Goal: Obtain resource: Download file/media

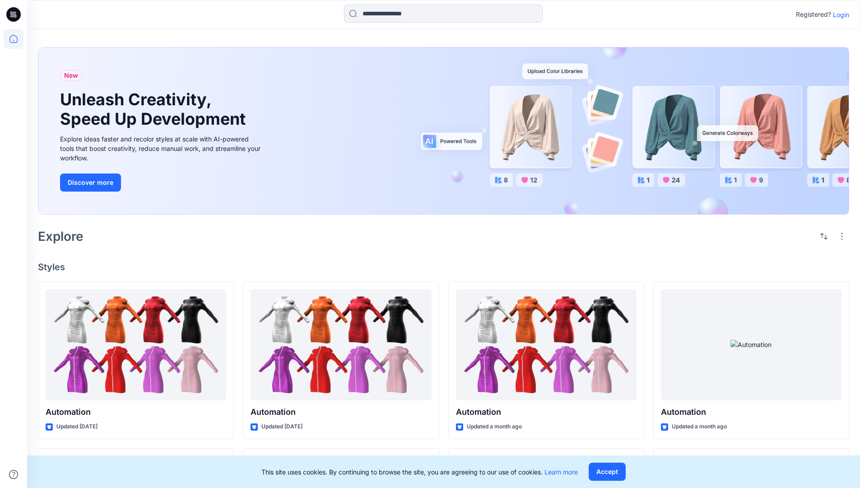
click at [839, 14] on p "Login" at bounding box center [841, 14] width 16 height 9
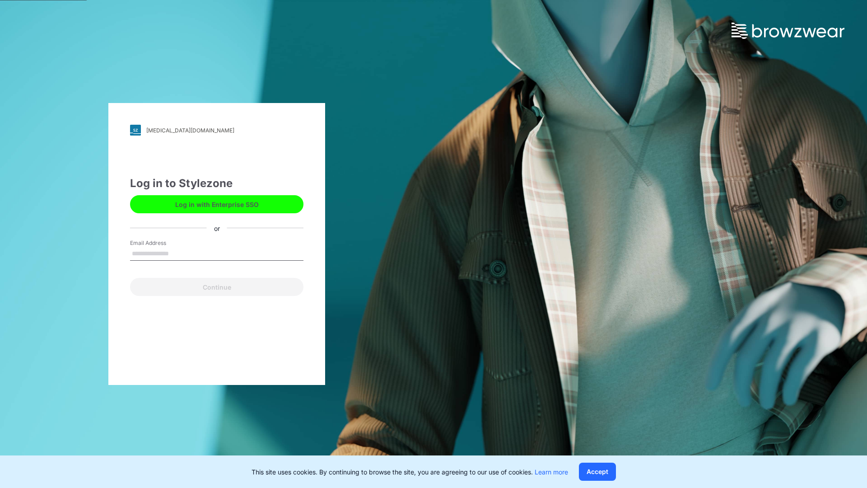
click at [178, 253] on input "Email Address" at bounding box center [216, 254] width 173 height 14
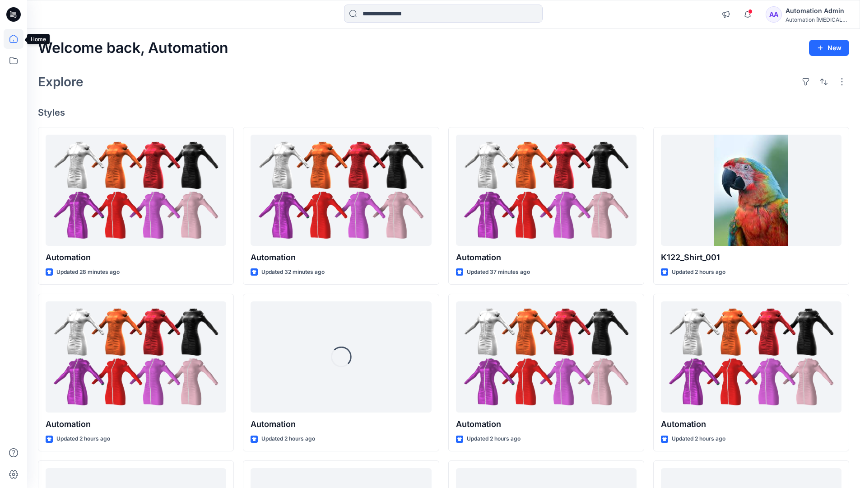
click at [17, 39] on icon at bounding box center [13, 39] width 8 height 8
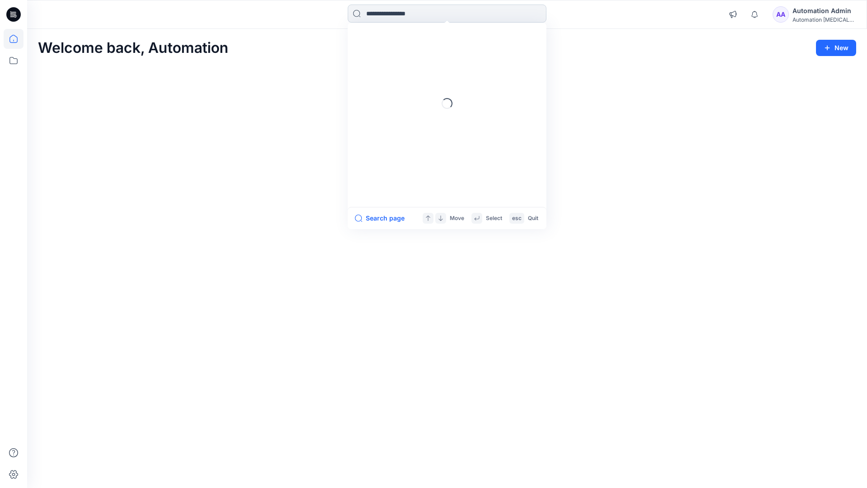
click at [398, 13] on input at bounding box center [447, 14] width 199 height 18
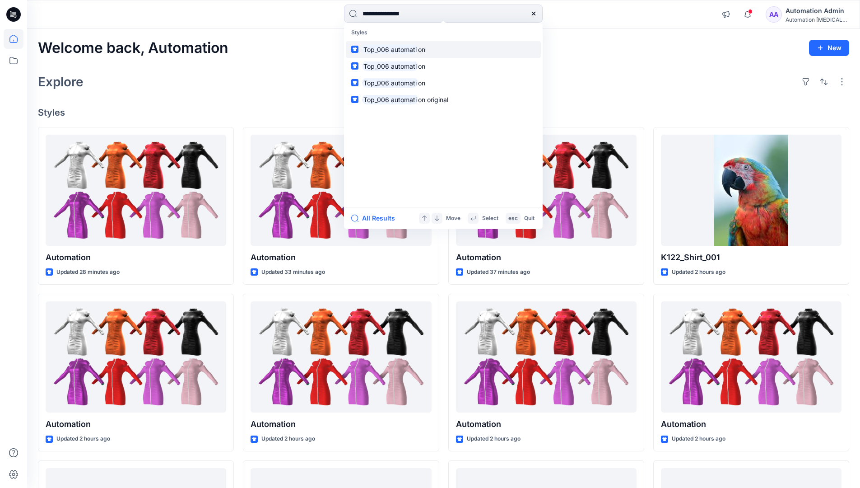
type input "**********"
click at [408, 49] on mark "Top_006 automati" at bounding box center [390, 49] width 56 height 10
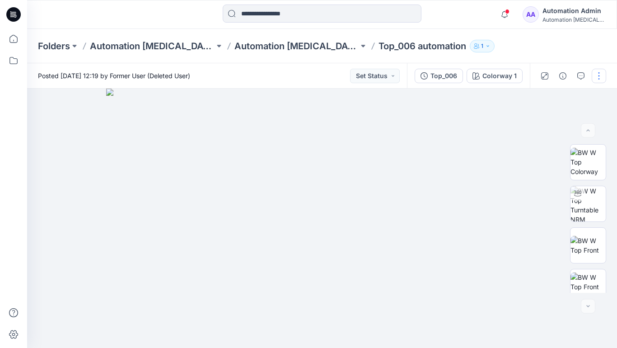
click at [599, 78] on button "button" at bounding box center [599, 76] width 14 height 14
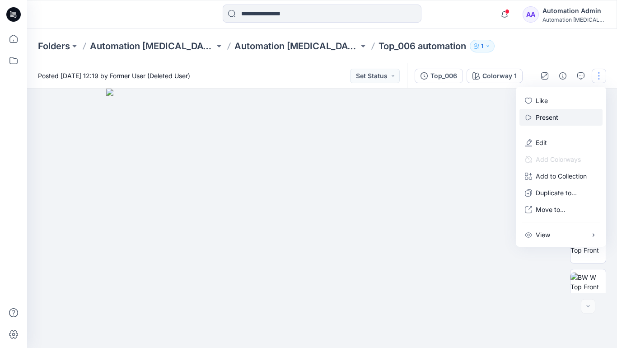
click at [548, 117] on p "Present" at bounding box center [547, 116] width 23 height 9
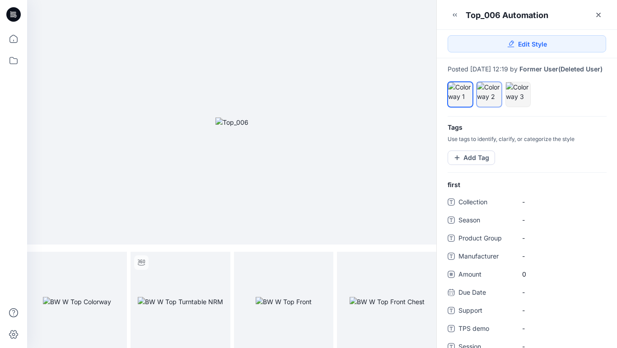
click at [488, 101] on div at bounding box center [489, 91] width 24 height 19
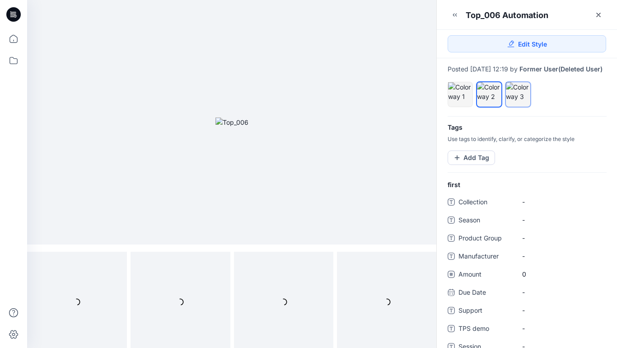
click at [515, 101] on div at bounding box center [518, 91] width 24 height 19
click at [488, 99] on div at bounding box center [489, 91] width 24 height 19
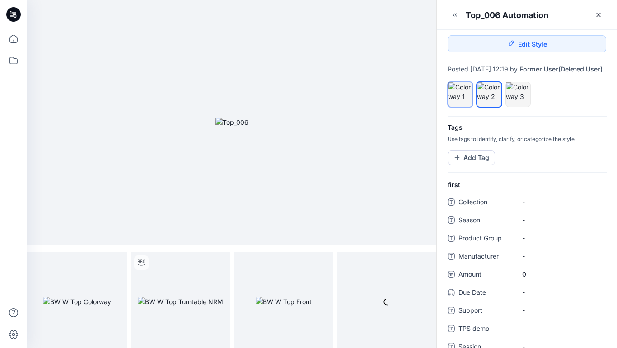
click at [460, 97] on div at bounding box center [460, 91] width 24 height 19
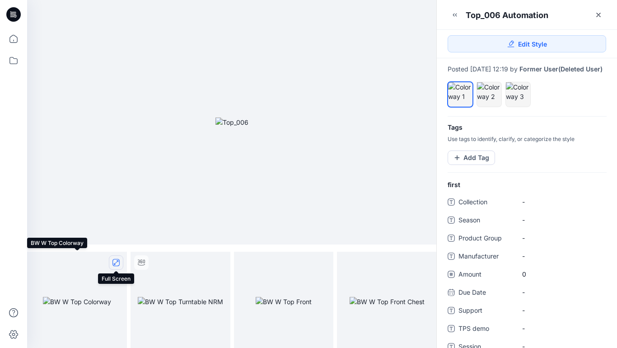
click at [116, 262] on icon "full screen" at bounding box center [116, 262] width 5 height 5
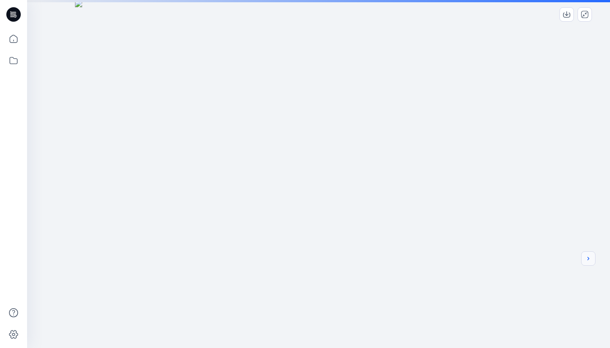
click at [588, 260] on icon "next" at bounding box center [589, 258] width 2 height 3
click at [499, 232] on div at bounding box center [318, 244] width 583 height 488
click at [589, 260] on icon "next" at bounding box center [588, 258] width 7 height 7
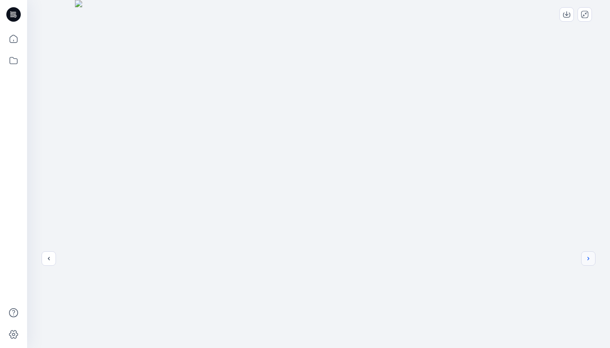
click at [587, 259] on icon "next" at bounding box center [588, 258] width 7 height 7
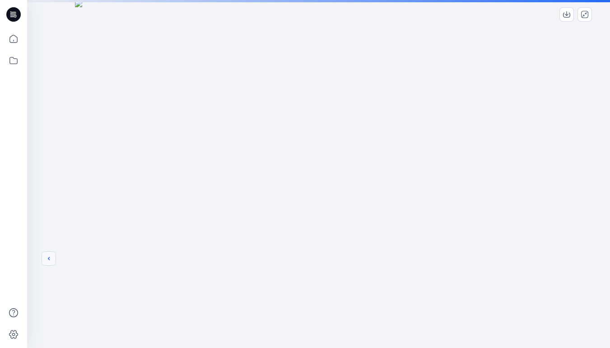
click at [47, 258] on icon "previous" at bounding box center [48, 258] width 7 height 7
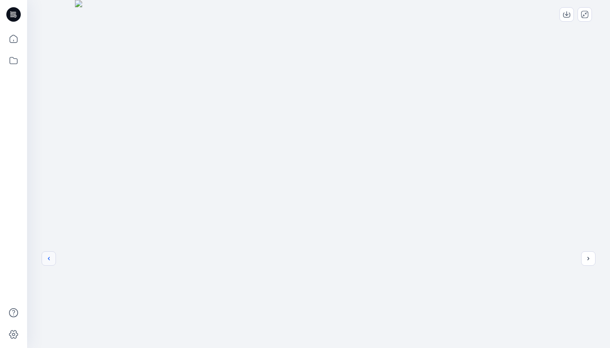
click at [49, 258] on icon "previous" at bounding box center [48, 258] width 7 height 7
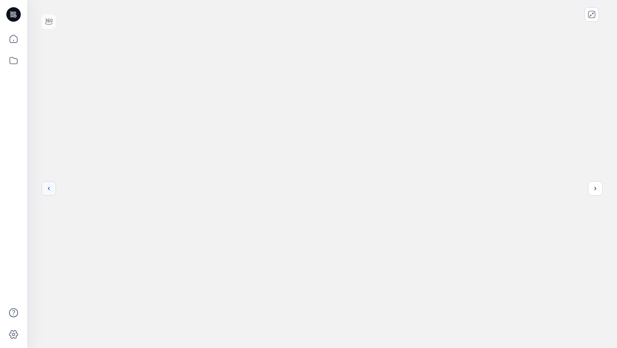
click at [49, 188] on icon "previous" at bounding box center [48, 188] width 7 height 7
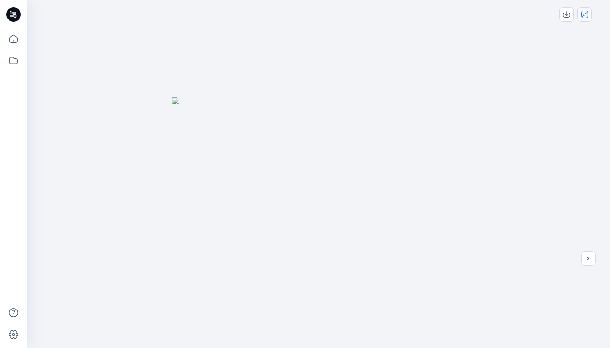
click at [586, 17] on icon "close-full-preview" at bounding box center [584, 14] width 7 height 7
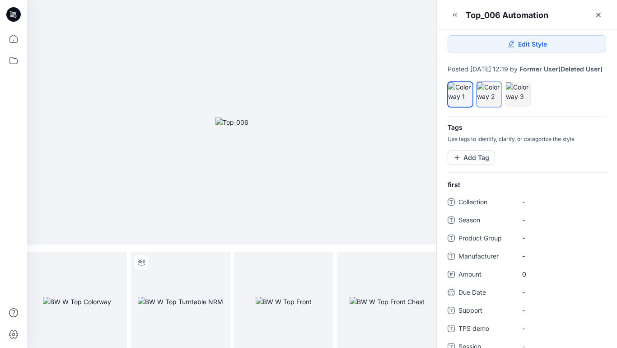
click at [491, 101] on div at bounding box center [489, 91] width 24 height 19
click at [115, 263] on icon "full screen" at bounding box center [116, 262] width 5 height 5
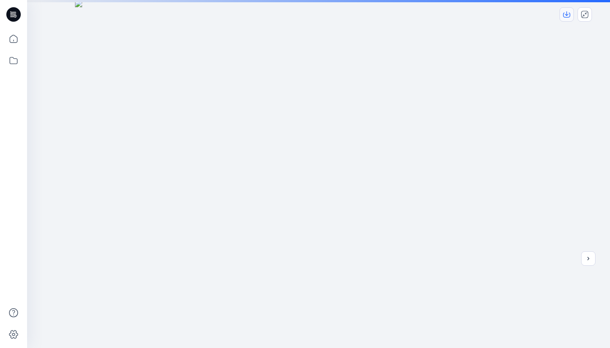
click at [569, 14] on icon "download-image" at bounding box center [566, 14] width 7 height 7
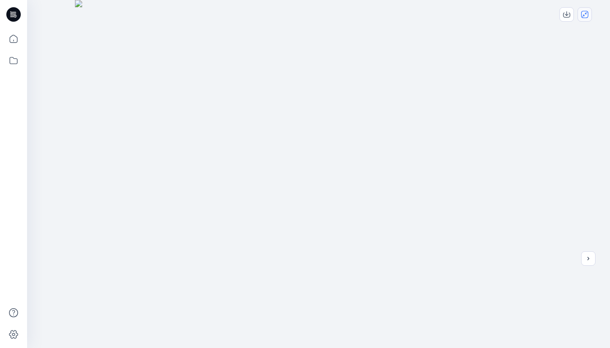
click at [586, 14] on icon "close-full-preview" at bounding box center [584, 14] width 7 height 7
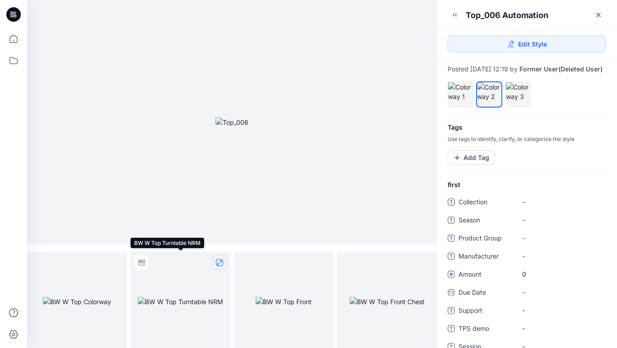
click at [220, 262] on icon "full screen" at bounding box center [219, 262] width 7 height 7
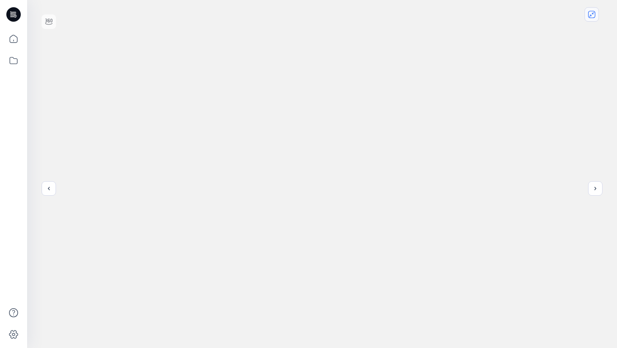
click at [593, 16] on icon "close-full-preview" at bounding box center [591, 14] width 7 height 7
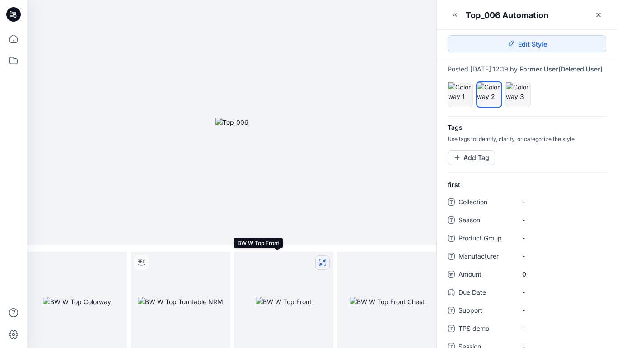
click at [322, 262] on icon "full screen" at bounding box center [322, 262] width 5 height 5
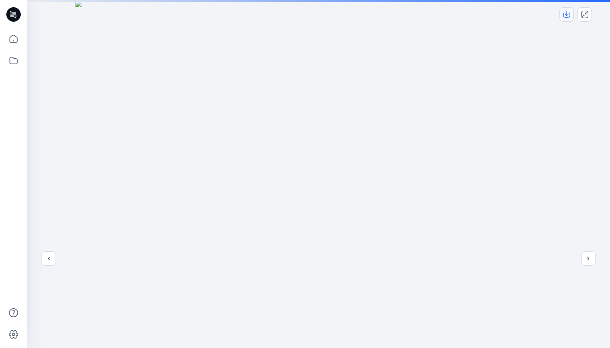
click at [566, 14] on icon "download-image" at bounding box center [567, 13] width 4 height 5
click at [584, 14] on icon "close-full-preview" at bounding box center [584, 14] width 7 height 7
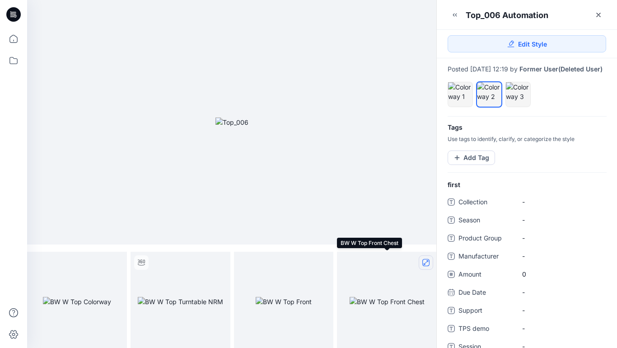
click at [424, 263] on icon "full screen" at bounding box center [426, 262] width 5 height 5
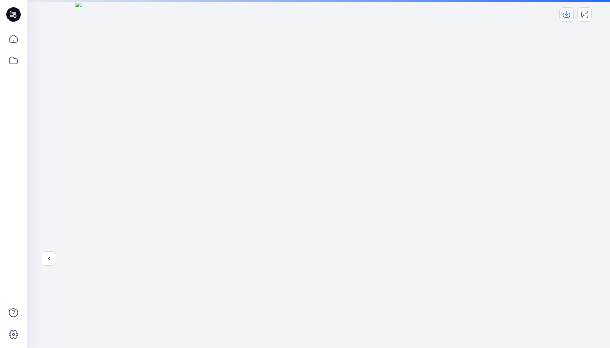
click at [568, 15] on icon "download-image" at bounding box center [566, 14] width 7 height 7
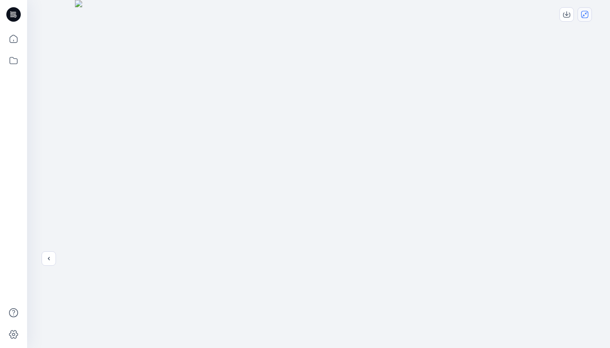
click at [587, 14] on icon "close-full-preview" at bounding box center [584, 14] width 7 height 7
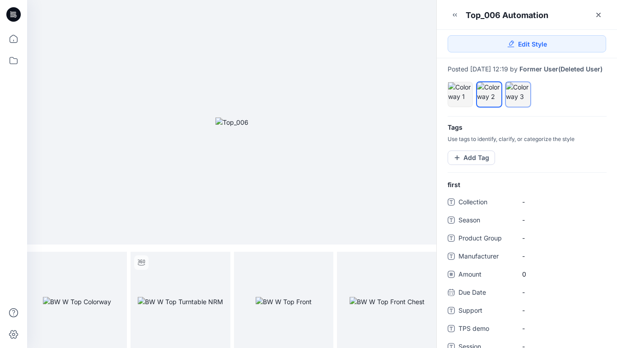
click at [519, 99] on div at bounding box center [518, 91] width 24 height 19
click at [116, 262] on icon "full screen" at bounding box center [116, 262] width 5 height 5
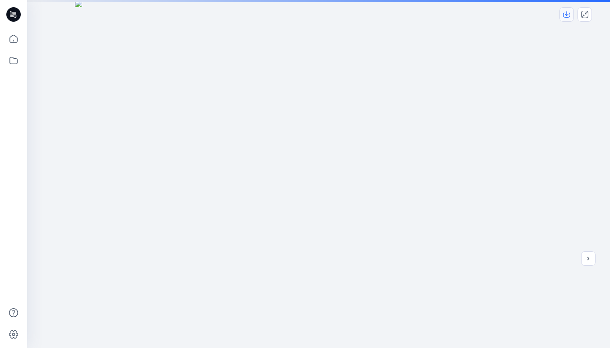
click at [566, 15] on icon "download-image" at bounding box center [567, 13] width 4 height 5
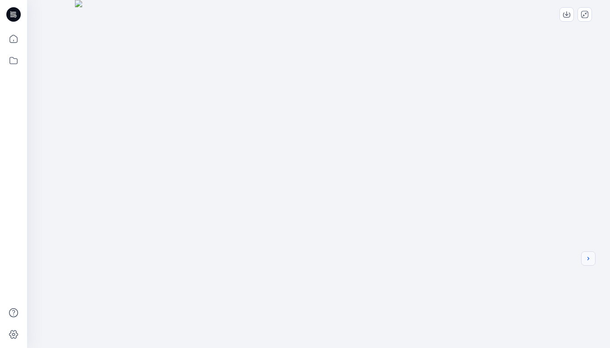
click at [590, 257] on icon "next" at bounding box center [588, 258] width 7 height 7
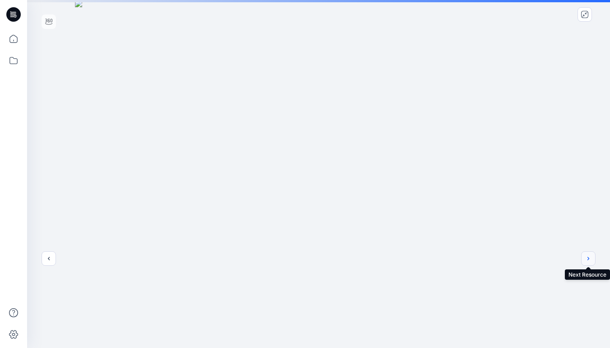
click at [592, 260] on button "next" at bounding box center [588, 258] width 14 height 14
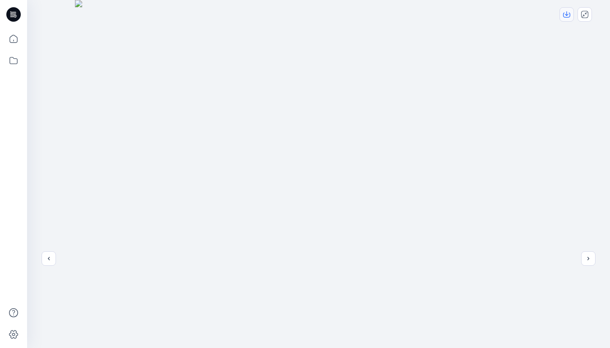
click at [567, 11] on icon "download-image" at bounding box center [566, 14] width 7 height 7
click at [592, 258] on icon "next" at bounding box center [588, 258] width 7 height 7
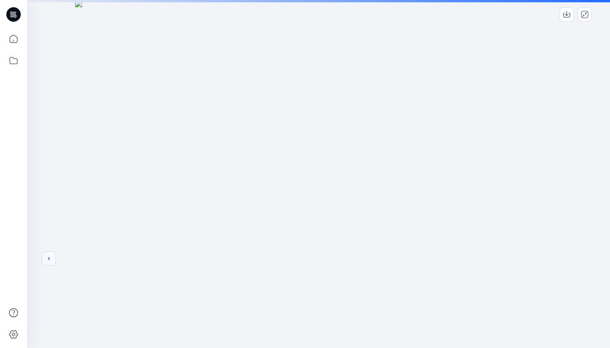
click at [47, 258] on icon "previous" at bounding box center [48, 258] width 7 height 7
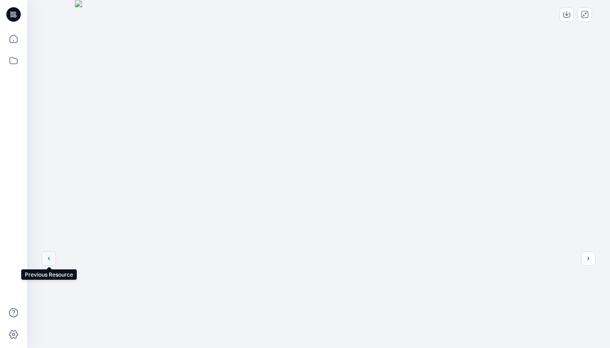
click at [51, 261] on icon "previous" at bounding box center [48, 258] width 7 height 7
click at [49, 264] on button "previous" at bounding box center [49, 258] width 14 height 14
click at [583, 14] on icon "close-full-preview" at bounding box center [584, 14] width 7 height 7
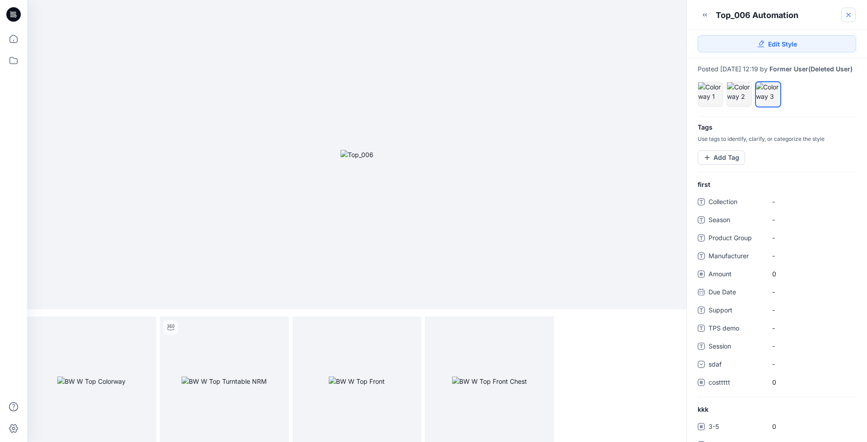
click at [848, 16] on icon at bounding box center [849, 15] width 4 height 4
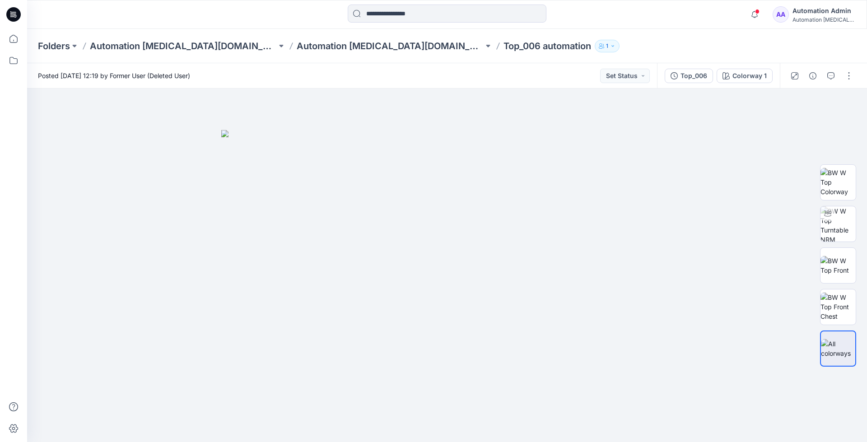
click at [825, 13] on div "Automation Admin" at bounding box center [824, 10] width 63 height 11
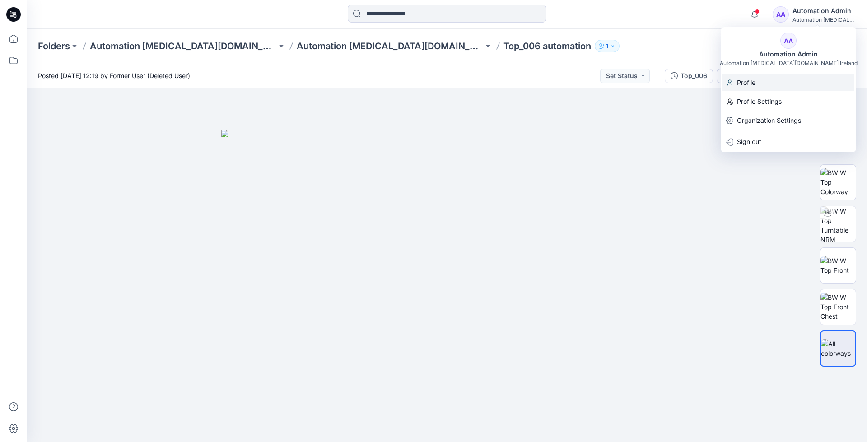
click at [751, 82] on p "Profile" at bounding box center [746, 82] width 19 height 17
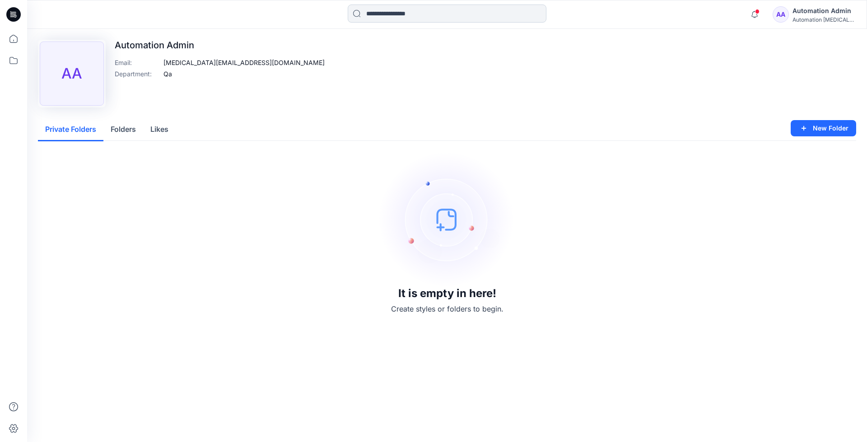
click at [385, 17] on input at bounding box center [447, 14] width 199 height 18
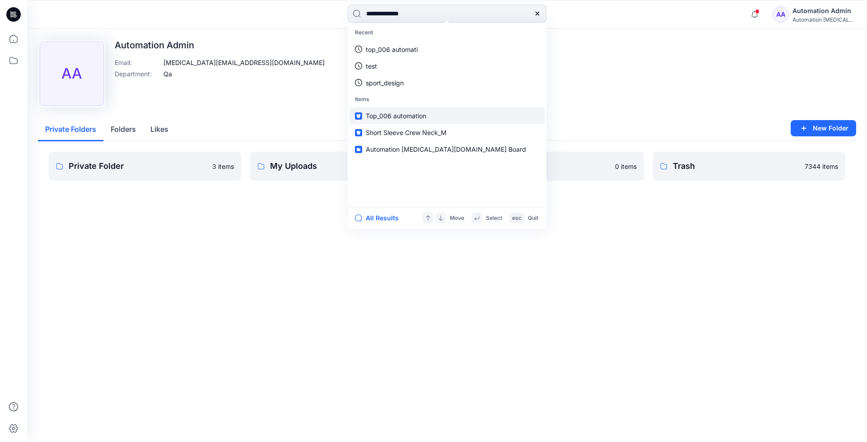
type input "**********"
click at [384, 110] on link "Top_006 automation" at bounding box center [447, 115] width 195 height 17
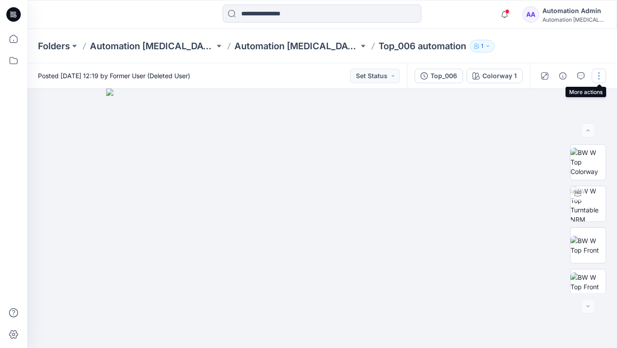
click at [599, 76] on button "button" at bounding box center [599, 76] width 14 height 14
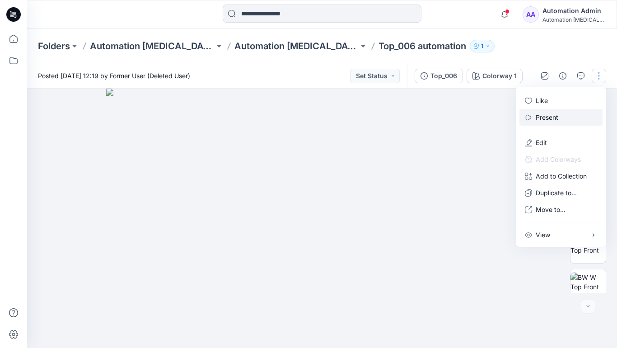
click at [560, 117] on button "Present" at bounding box center [560, 117] width 83 height 17
